Goal: Information Seeking & Learning: Learn about a topic

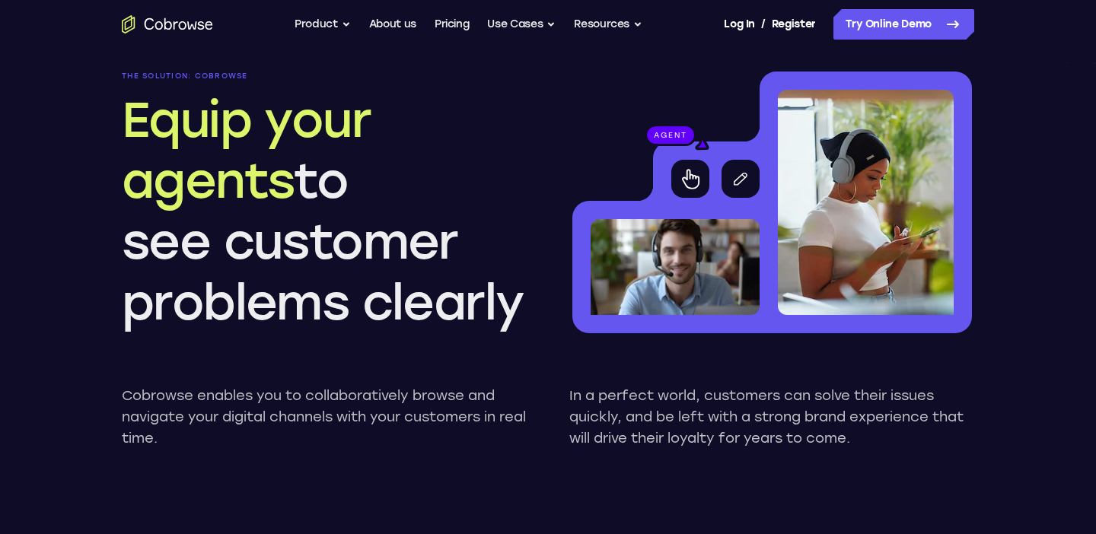
scroll to position [1331, 0]
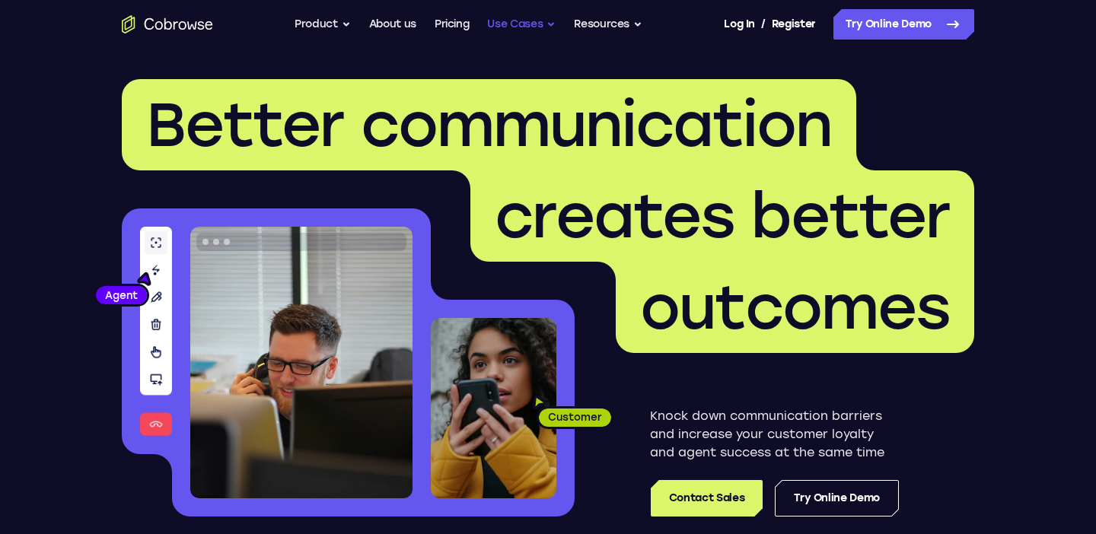
click at [554, 26] on button "Use Cases" at bounding box center [521, 24] width 68 height 30
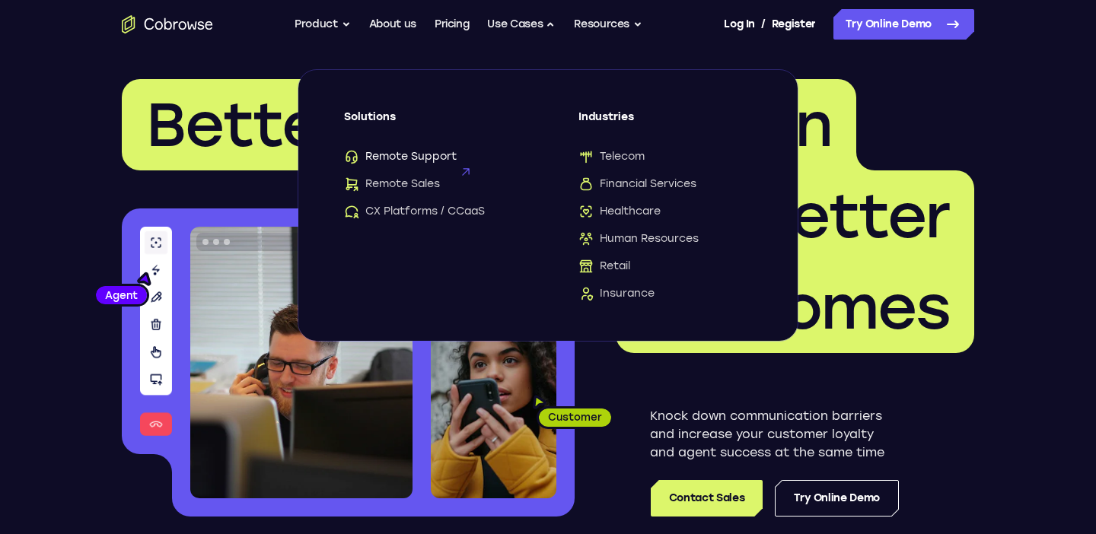
click at [428, 161] on span "Remote Support" at bounding box center [400, 156] width 113 height 15
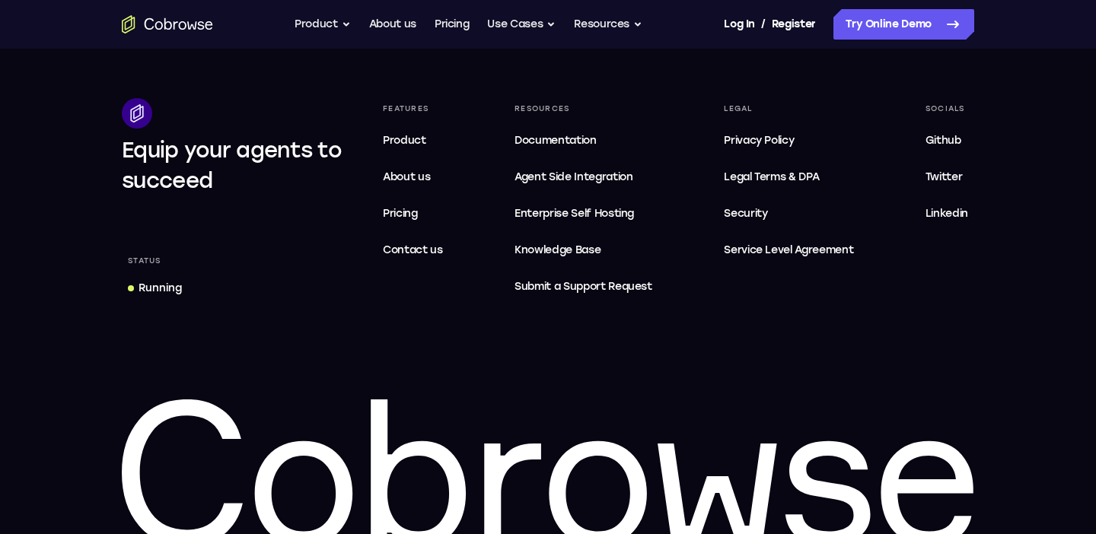
scroll to position [5068, 0]
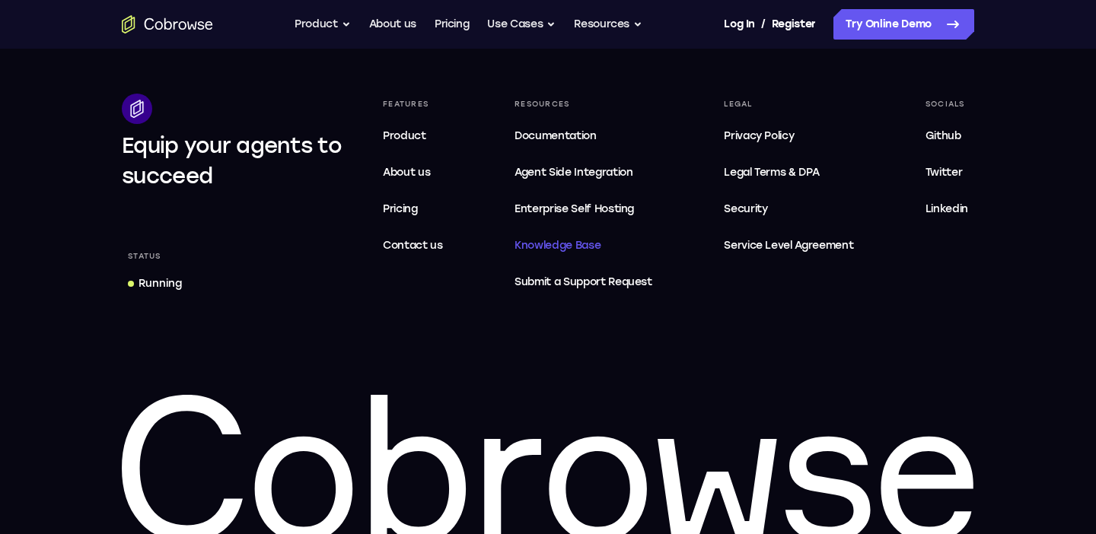
click at [556, 252] on span "Knowledge Base" at bounding box center [557, 245] width 86 height 13
